Goal: Information Seeking & Learning: Learn about a topic

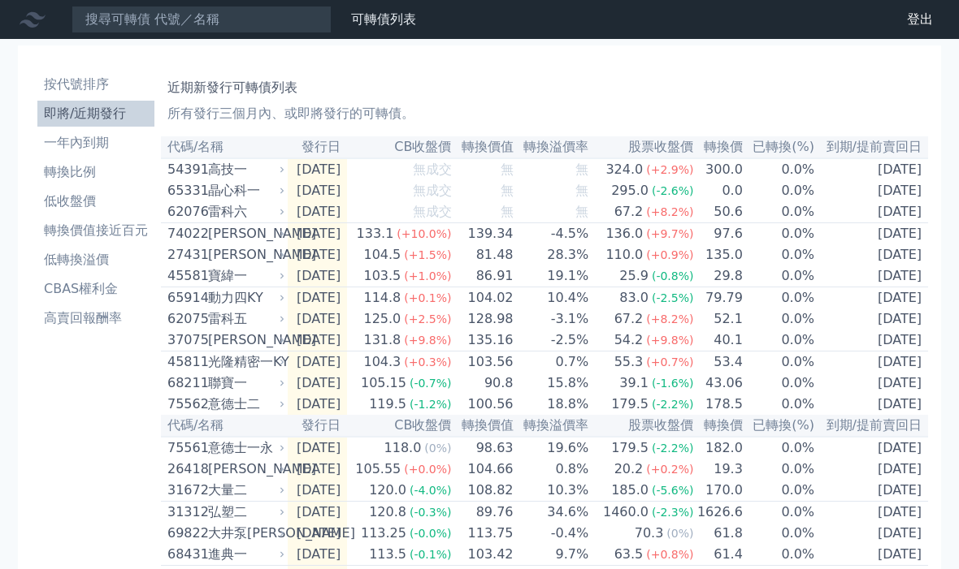
scroll to position [-3, 0]
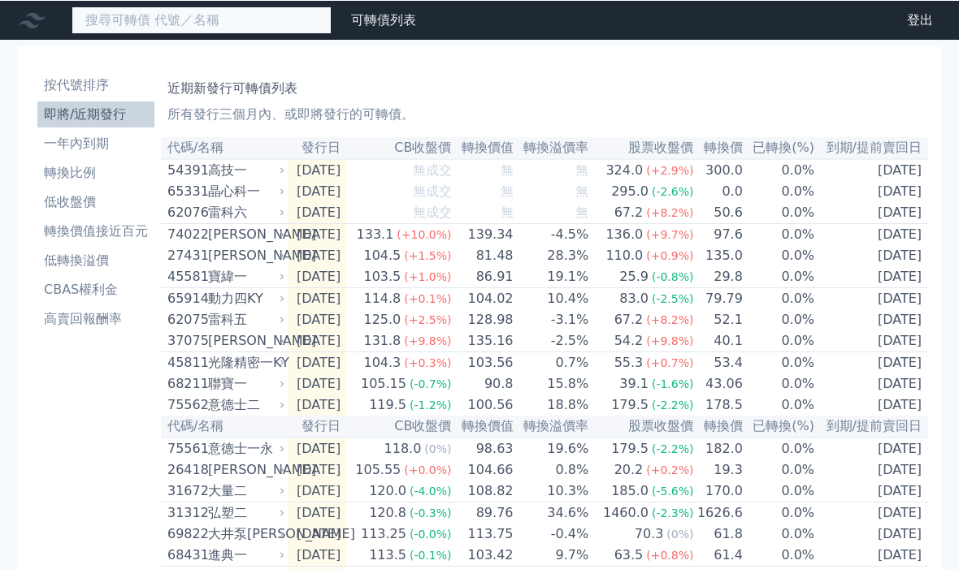
click at [240, 25] on input at bounding box center [201, 20] width 260 height 28
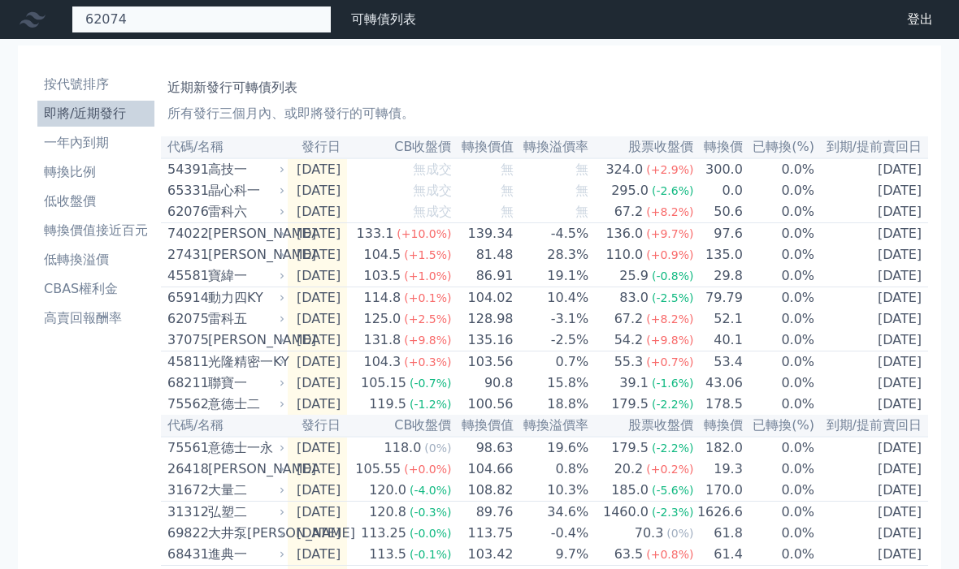
click at [285, 15] on input "62074" at bounding box center [201, 20] width 260 height 28
type input "6"
type input "雷科"
click at [229, 31] on input "雷科" at bounding box center [201, 20] width 260 height 28
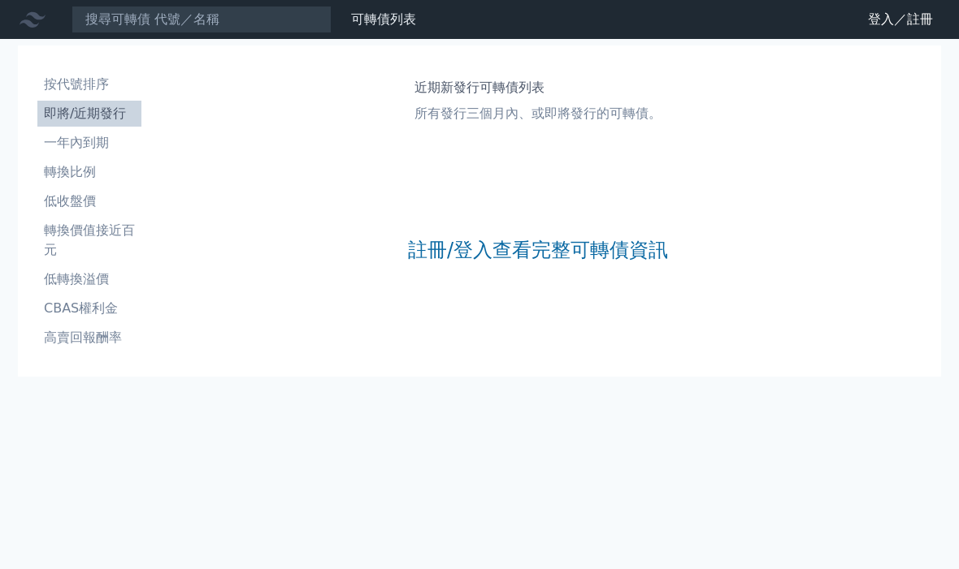
click at [502, 255] on link "註冊/登入查看完整可轉債資訊" at bounding box center [538, 250] width 260 height 26
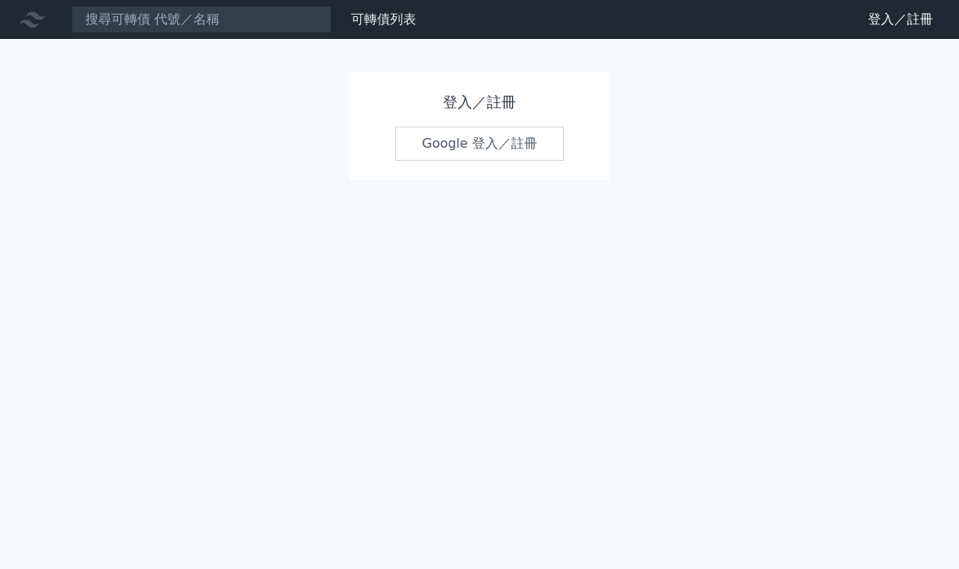
click at [455, 148] on link "Google 登入／註冊" at bounding box center [479, 144] width 169 height 34
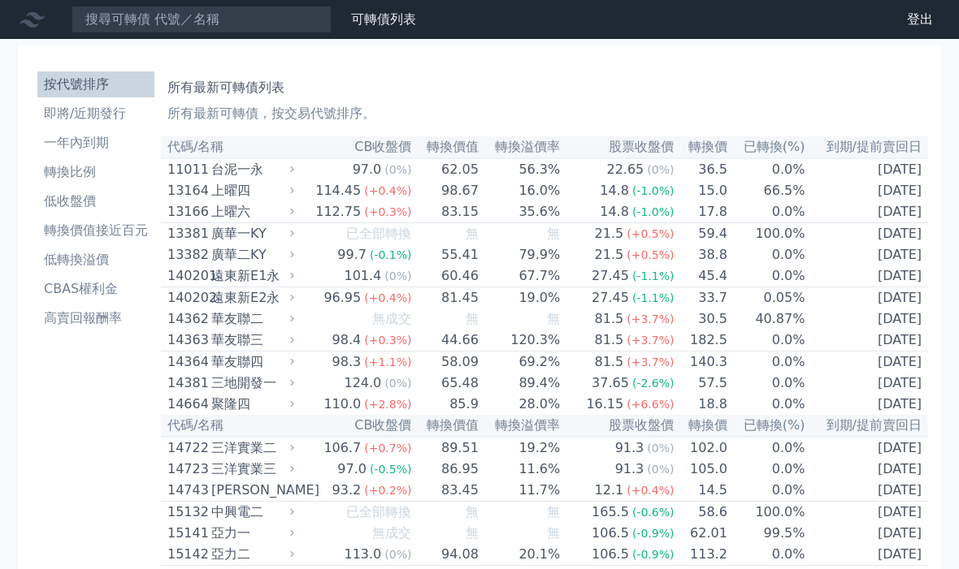
click at [123, 124] on link "即將/近期發行" at bounding box center [95, 114] width 117 height 26
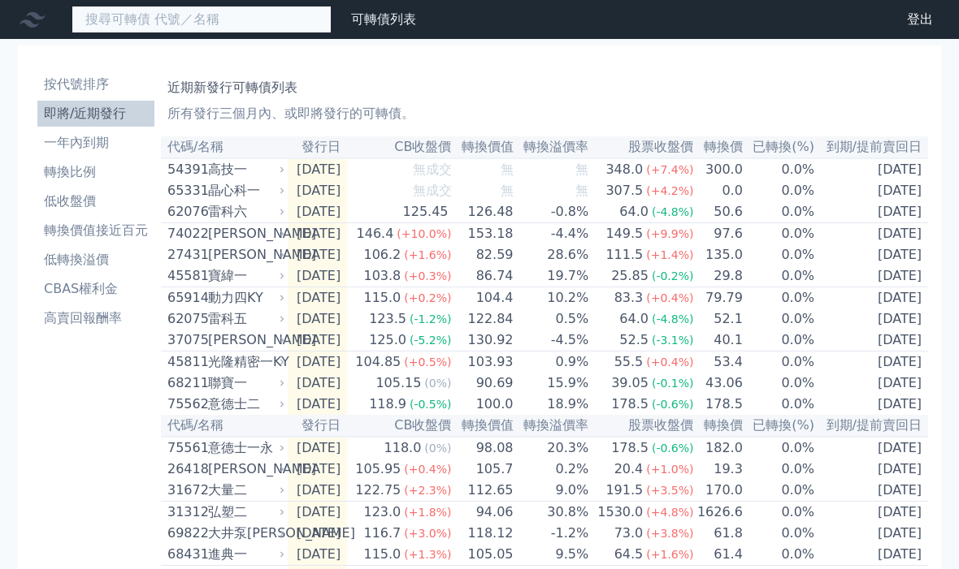
click at [232, 21] on input at bounding box center [201, 20] width 260 height 28
type input "62074"
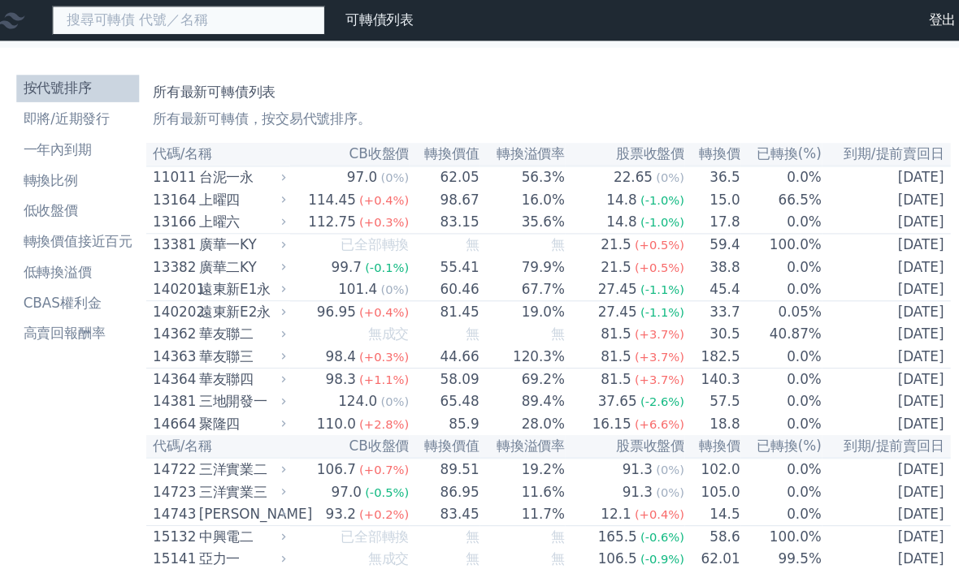
click at [230, 12] on input at bounding box center [201, 20] width 260 height 28
click at [212, 21] on input "62074" at bounding box center [201, 20] width 260 height 28
type input "62075"
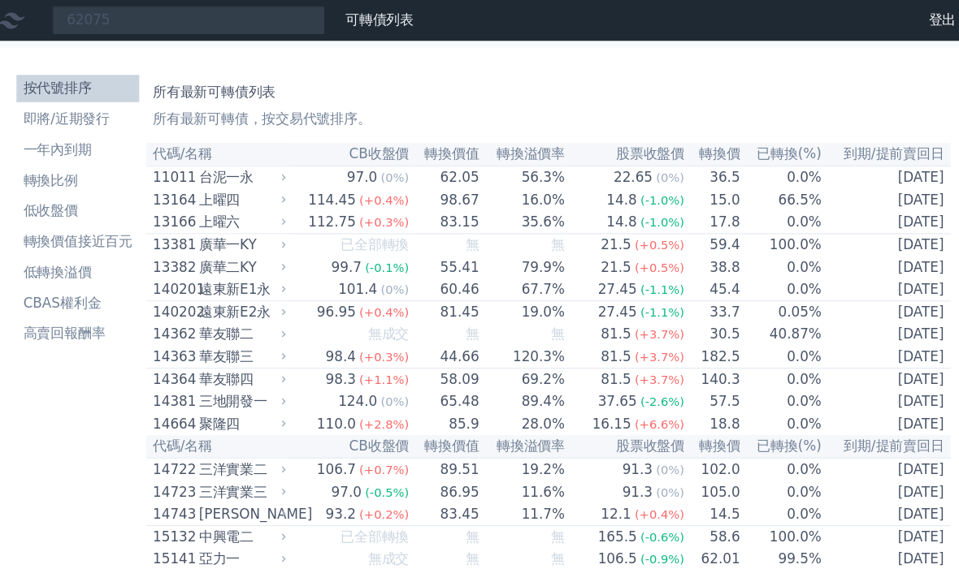
click at [0, 0] on link "財務數據" at bounding box center [0, 0] width 0 height 0
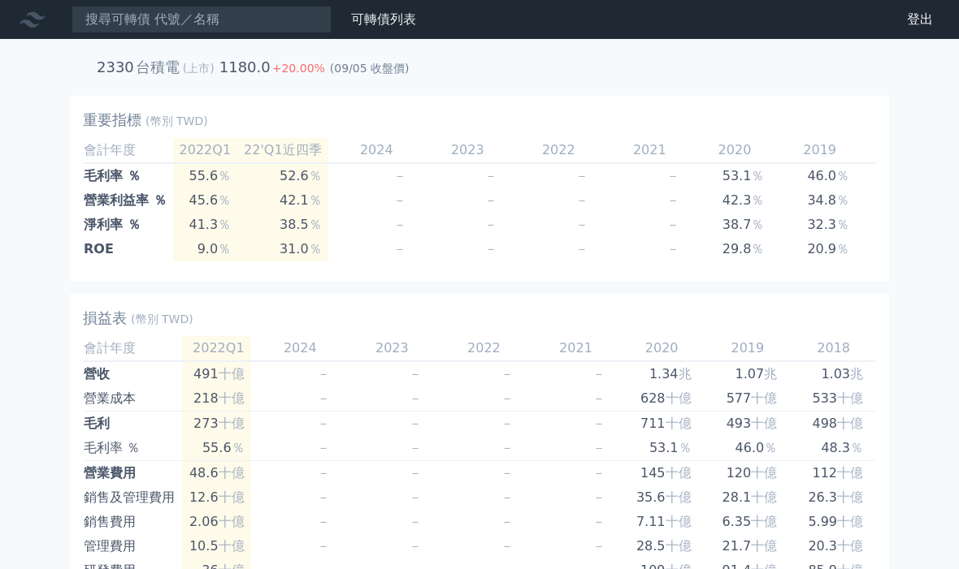
click at [0, 0] on link "財務數據" at bounding box center [0, 0] width 0 height 0
click at [383, 21] on link "可轉債列表" at bounding box center [383, 18] width 65 height 15
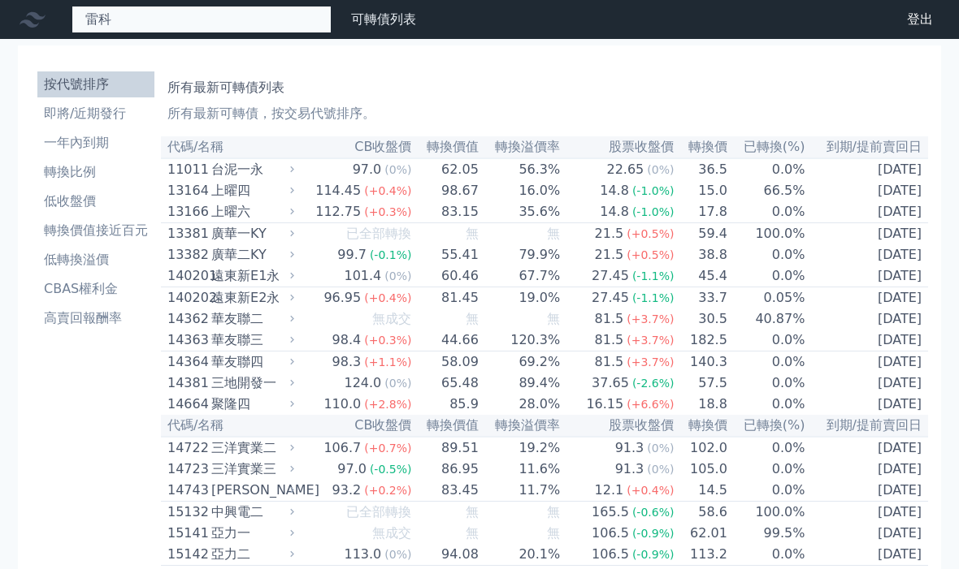
click at [233, 23] on input "雷科" at bounding box center [201, 20] width 260 height 28
type input "雷科"
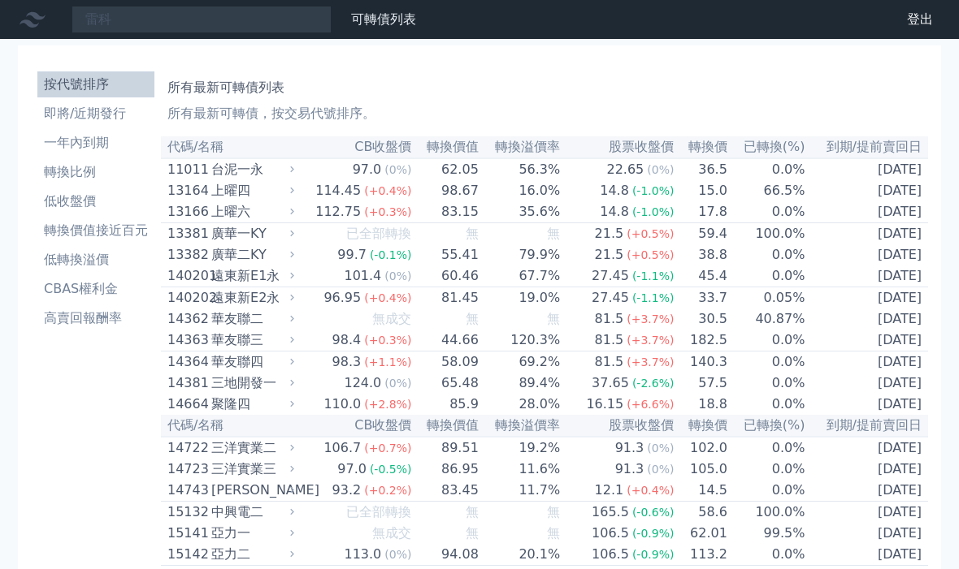
click at [45, 25] on icon at bounding box center [32, 19] width 26 height 26
